Goal: Check status: Check status

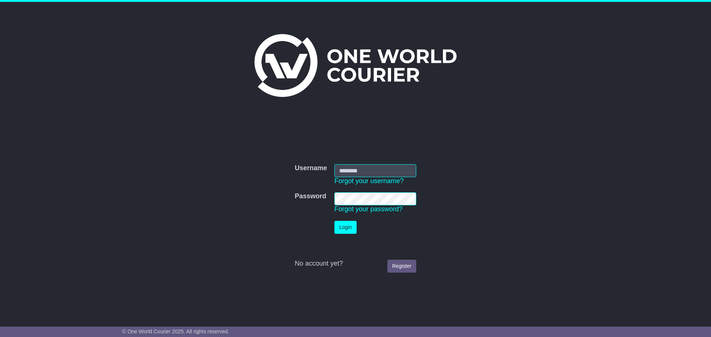
type input "**********"
click at [340, 228] on button "Login" at bounding box center [345, 227] width 22 height 13
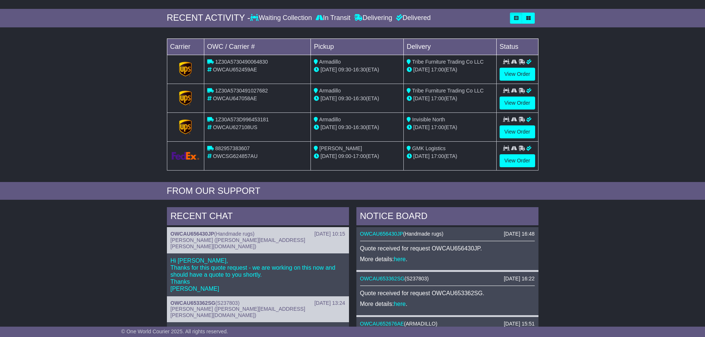
scroll to position [111, 0]
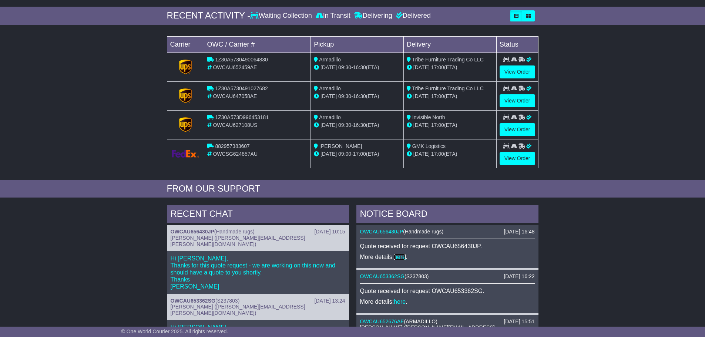
click at [397, 257] on link "here" at bounding box center [400, 257] width 12 height 6
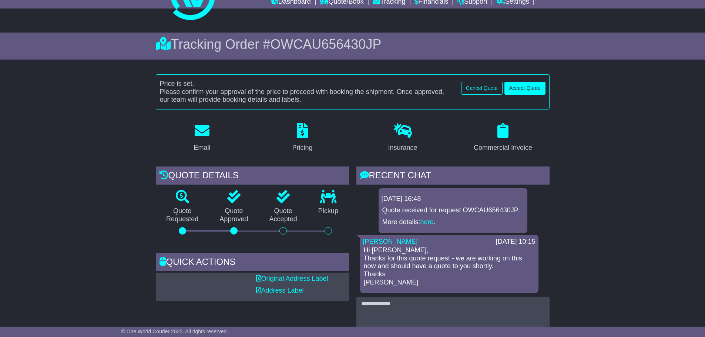
scroll to position [74, 0]
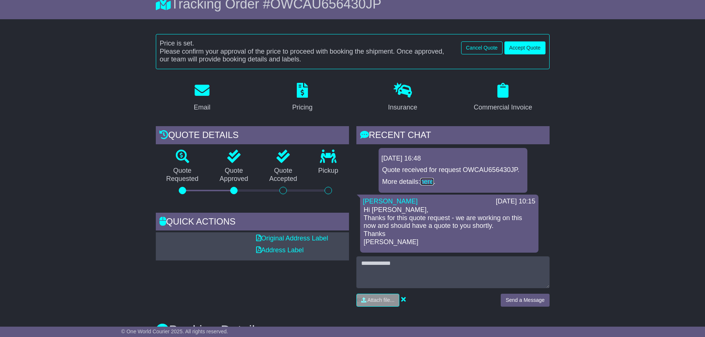
click at [430, 183] on link "here" at bounding box center [427, 181] width 13 height 7
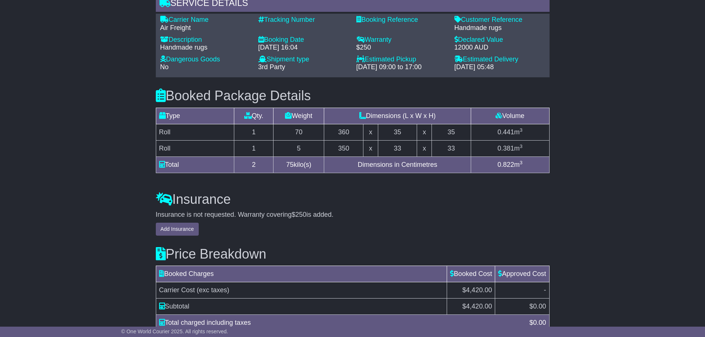
scroll to position [590, 0]
